Goal: Task Accomplishment & Management: Complete application form

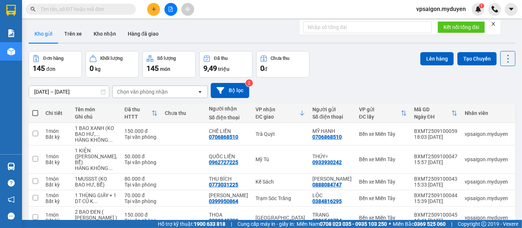
scroll to position [212, 0]
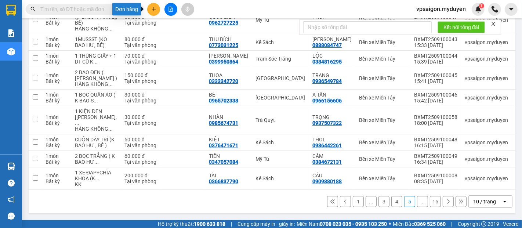
click at [156, 7] on icon "plus" at bounding box center [153, 9] width 5 height 5
click at [154, 11] on icon "plus" at bounding box center [153, 9] width 5 height 5
click at [153, 11] on icon "plus" at bounding box center [153, 9] width 5 height 5
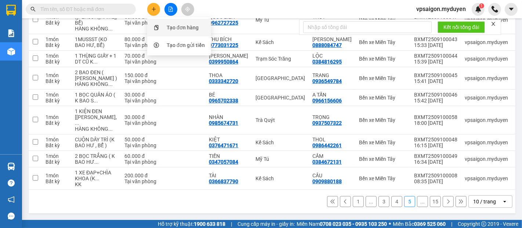
click at [178, 27] on div "Tạo đơn hàng" at bounding box center [183, 27] width 32 height 8
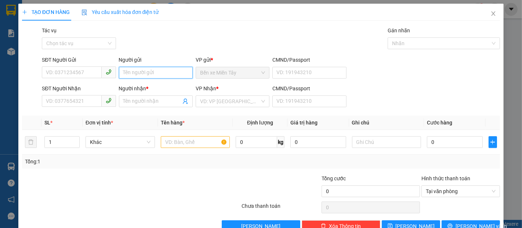
click at [136, 74] on input "Người gửi" at bounding box center [156, 73] width 74 height 12
click at [67, 73] on input "SĐT Người Gửi" at bounding box center [71, 72] width 59 height 12
type input "0359095312"
click at [126, 73] on input "Người gửi" at bounding box center [156, 73] width 74 height 12
type input "[PERSON_NAME]"
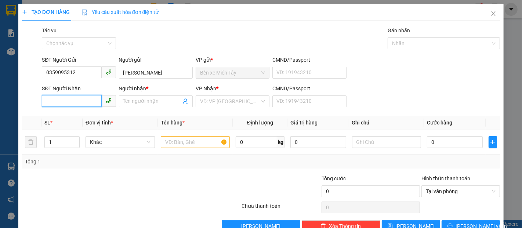
click at [51, 101] on input "SĐT Người Nhận" at bounding box center [71, 101] width 59 height 12
type input "0357652938"
click at [127, 98] on input "Người nhận *" at bounding box center [152, 101] width 58 height 8
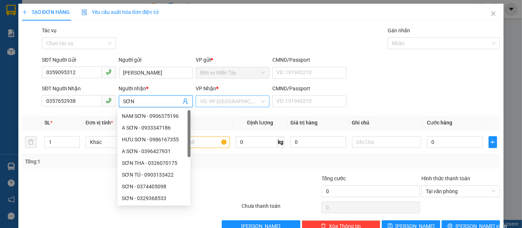
type input "SƠN"
click at [222, 101] on input "search" at bounding box center [230, 101] width 60 height 11
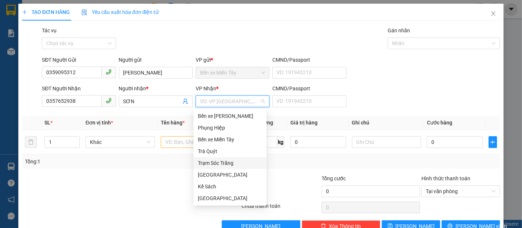
click at [229, 162] on div "Trạm Sóc Trăng" at bounding box center [230, 163] width 64 height 8
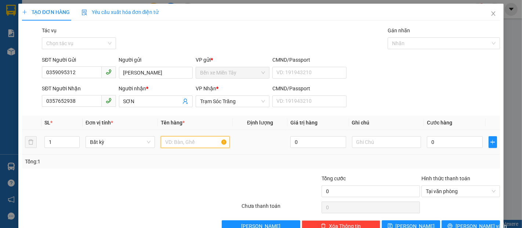
click at [208, 140] on input "text" at bounding box center [195, 142] width 69 height 12
type input "1 THÙNG GIẤY"
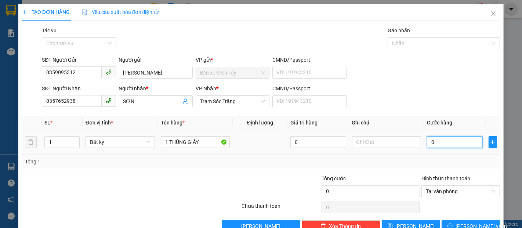
click at [439, 145] on input "0" at bounding box center [454, 142] width 55 height 12
type input "4"
type input "40"
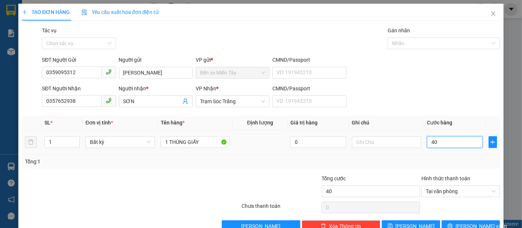
type input "400"
type input "4.000"
type input "40.000"
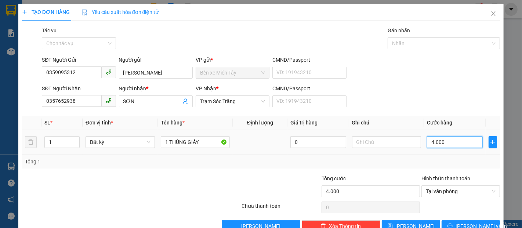
type input "40.000"
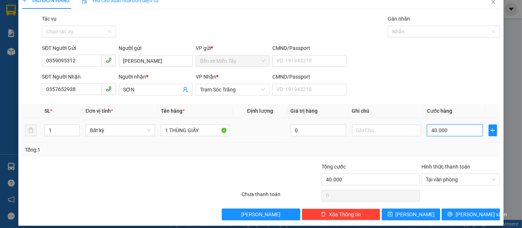
scroll to position [18, 0]
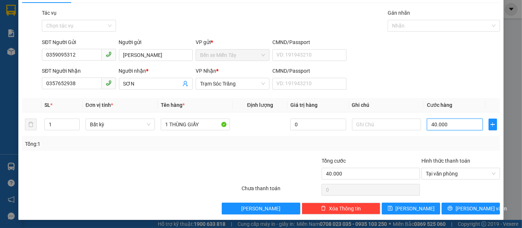
type input "40.000"
click at [469, 205] on span "[PERSON_NAME] và In" at bounding box center [480, 208] width 51 height 8
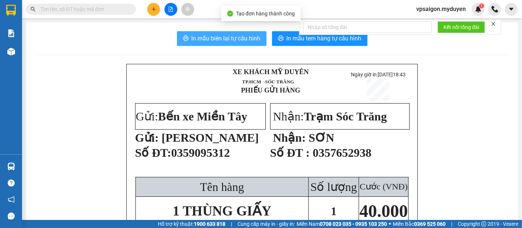
click at [221, 40] on span "In mẫu biên lai tự cấu hình" at bounding box center [225, 38] width 69 height 9
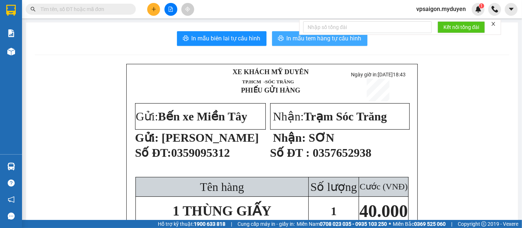
click at [332, 43] on button "In mẫu tem hàng tự cấu hình" at bounding box center [319, 38] width 95 height 15
